Goal: Information Seeking & Learning: Understand process/instructions

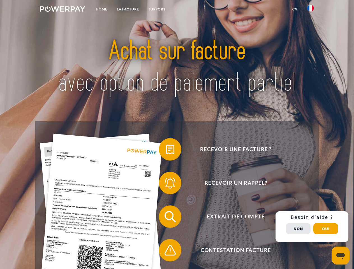
click at [63, 10] on img at bounding box center [62, 9] width 45 height 6
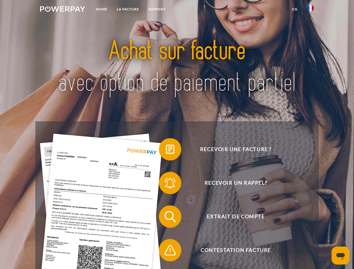
click at [311, 10] on img at bounding box center [310, 8] width 7 height 7
click at [295, 9] on link "CG" at bounding box center [295, 9] width 15 height 10
click at [166, 151] on span at bounding box center [162, 149] width 28 height 28
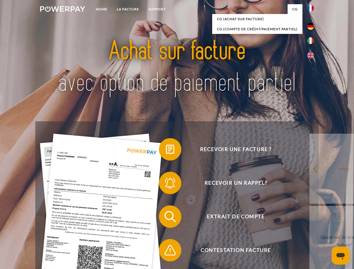
click at [166, 184] on span at bounding box center [162, 183] width 28 height 28
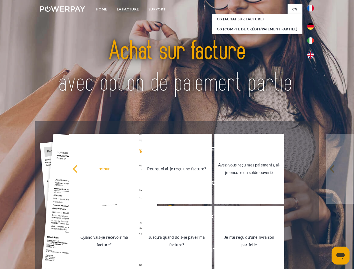
click at [166, 218] on link "Jusqu'à quand dois-je payer ma facture?" at bounding box center [177, 241] width 70 height 70
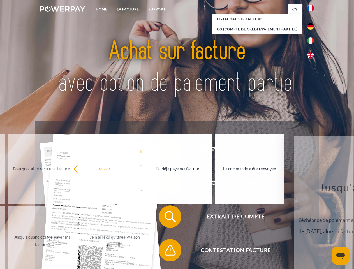
click at [166, 252] on span at bounding box center [162, 250] width 28 height 28
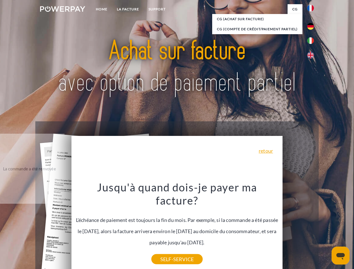
click at [312, 227] on div "Recevoir une facture ? Recevoir un rappel? Extrait de compte retour" at bounding box center [176, 233] width 283 height 224
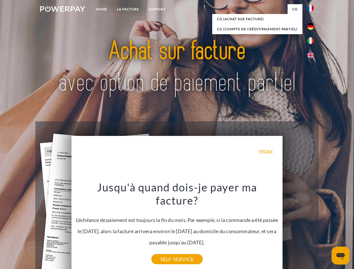
click at [298, 228] on span "Extrait de compte" at bounding box center [235, 217] width 137 height 22
click at [326, 229] on header "Home LA FACTURE Support" at bounding box center [177, 193] width 354 height 387
